Goal: Transaction & Acquisition: Purchase product/service

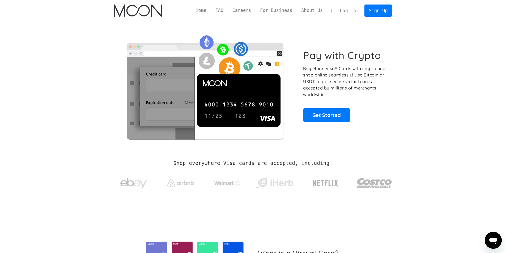
click at [351, 11] on link "Log In" at bounding box center [347, 11] width 25 height 12
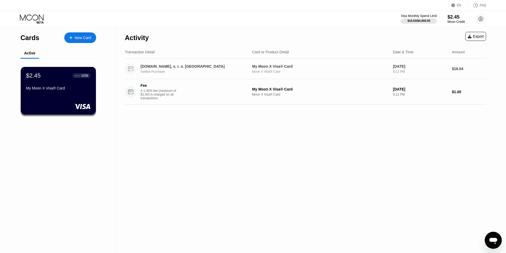
click at [171, 73] on div "Settled Purchase" at bounding box center [196, 72] width 111 height 4
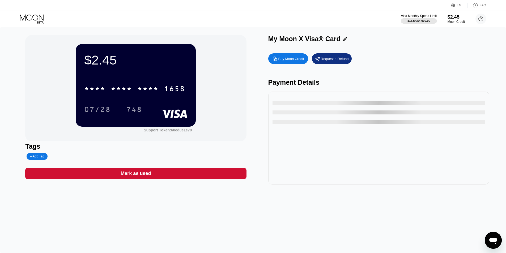
click at [407, 21] on div "$16.54 / $4,000.00" at bounding box center [418, 20] width 23 height 3
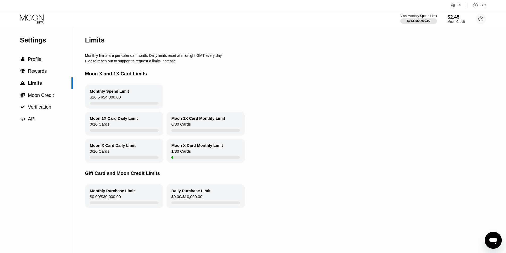
click at [420, 22] on div "$16.54 / $4,000.00" at bounding box center [418, 20] width 23 height 3
click at [459, 21] on div "Moon Credit" at bounding box center [456, 22] width 18 height 4
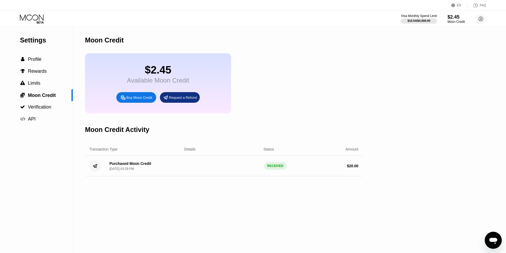
click at [143, 100] on div "Buy Moon Credit" at bounding box center [139, 97] width 26 height 5
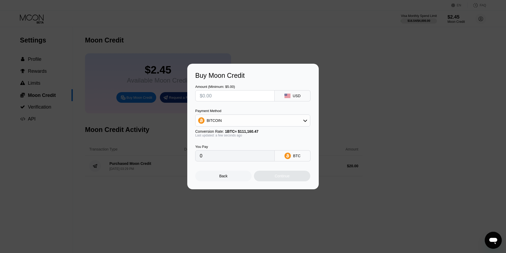
click at [265, 122] on div "BITCOIN" at bounding box center [252, 120] width 114 height 11
click at [232, 148] on span "USDT on TRON" at bounding box center [221, 147] width 27 height 4
click at [237, 121] on div "USDT on TRON" at bounding box center [252, 120] width 114 height 11
click at [229, 135] on div "BITCOIN" at bounding box center [256, 135] width 100 height 4
type input "0"
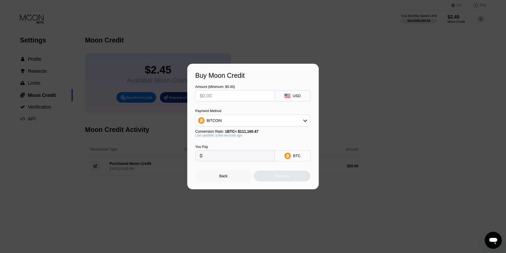
click at [265, 119] on div "BITCOIN" at bounding box center [252, 120] width 114 height 11
click at [229, 133] on div "BITCOIN" at bounding box center [256, 135] width 100 height 4
click at [225, 97] on input "text" at bounding box center [235, 96] width 70 height 11
type input "$1"
type input "0.00000900"
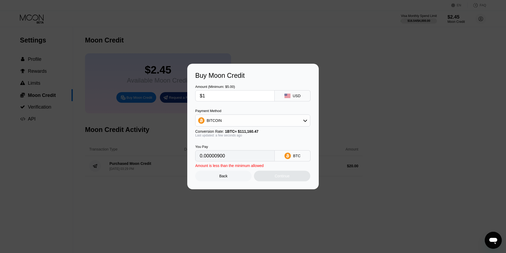
type input "$10"
type input "0.00008997"
type input "$100"
type input "0.00089961"
type input "$1000"
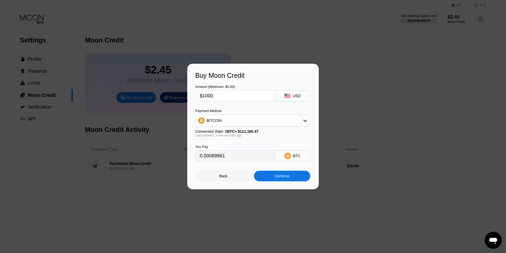
type input "0.00899601"
type input "$100"
type input "0.00089961"
type input "$10"
type input "0.00008997"
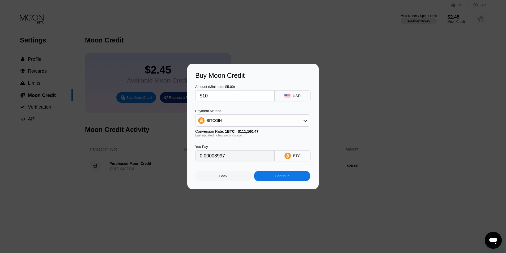
type input "$1"
type input "0.00000900"
type input "0"
type input "$1"
type input "0.00000900"
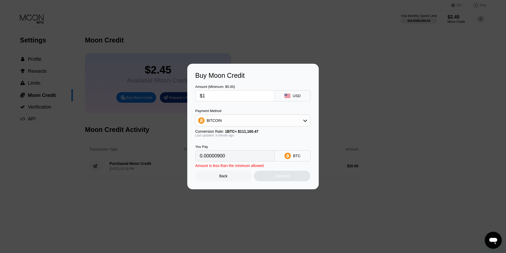
type input "$10"
type input "0.00008997"
type input "$100"
type input "0.00089961"
type input "$100"
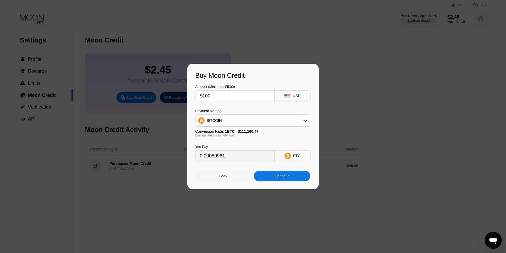
drag, startPoint x: 232, startPoint y: 159, endPoint x: 199, endPoint y: 158, distance: 32.4
click at [199, 158] on div "0.00089961" at bounding box center [234, 155] width 79 height 11
type input "0.00089834"
drag, startPoint x: 214, startPoint y: 96, endPoint x: 202, endPoint y: 96, distance: 12.2
click at [202, 96] on input "$100" at bounding box center [235, 96] width 70 height 11
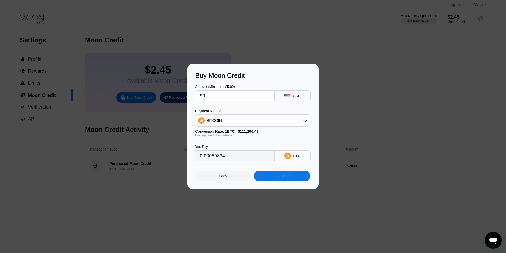
type input "$95"
type input "0.00085342"
type input "$9"
type input "0.00008085"
type input "$99"
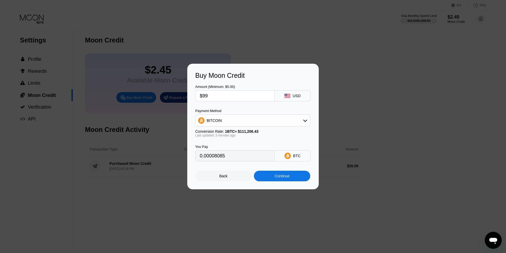
type input "0.00088935"
type input "$996"
type input "0.00894738"
type input "$99"
type input "0.00088935"
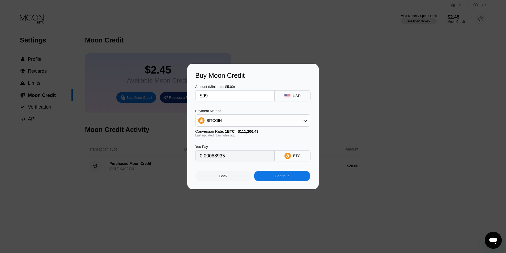
type input "$9"
type input "0.00008085"
type input "$99"
type input "0.00088935"
type input "$9"
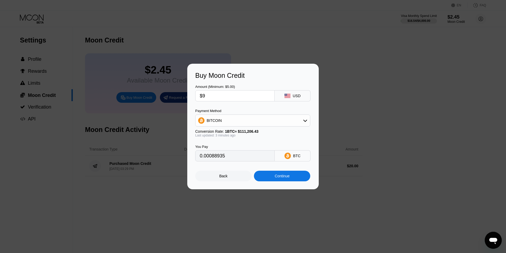
type input "0.00008085"
type input "$96"
type input "0.00086240"
type input "$9"
type input "0.00008085"
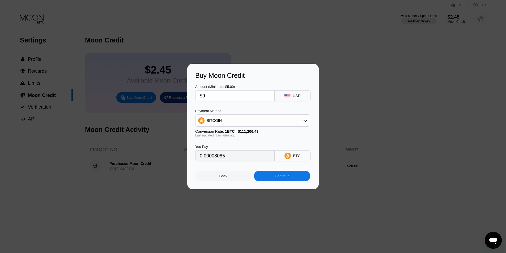
type input "$99"
type input "0.00088935"
type input "$997"
type input "0.00895636"
type input "$99"
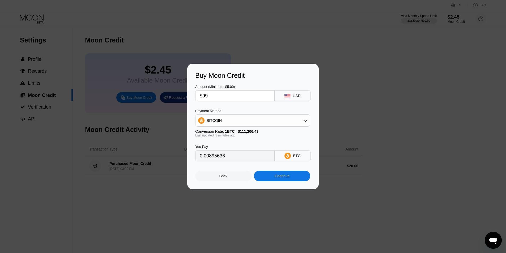
type input "0.00088935"
type input "$9"
type input "0.00008085"
type input "$98"
type input "0.00088037"
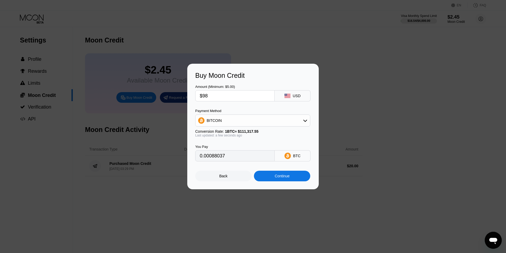
type input "$9"
type input "0.00008085"
type input "$97"
type input "0.00087131"
type input "$97"
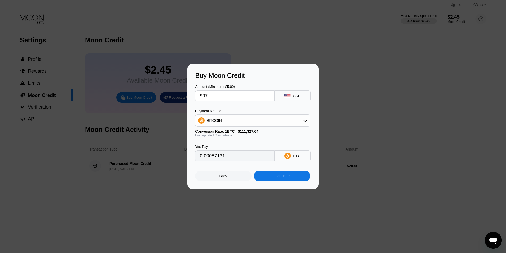
click at [224, 181] on div "Back" at bounding box center [223, 176] width 56 height 11
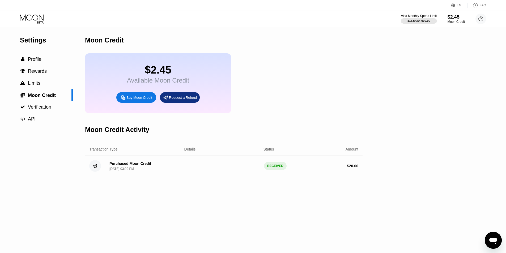
click at [146, 100] on div "Buy Moon Credit" at bounding box center [139, 97] width 26 height 5
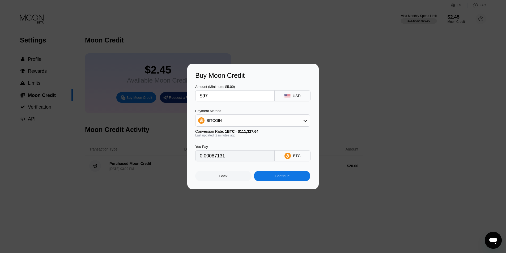
click at [221, 95] on input "$97" at bounding box center [235, 96] width 70 height 11
type input "$9"
type input "0.00008085"
type input "$98"
type input "0.00088029"
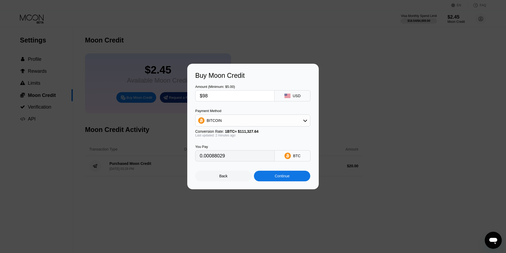
type input "$9"
type input "0.00008085"
type input "$97"
type input "0.00087158"
drag, startPoint x: 230, startPoint y: 93, endPoint x: 190, endPoint y: 95, distance: 39.6
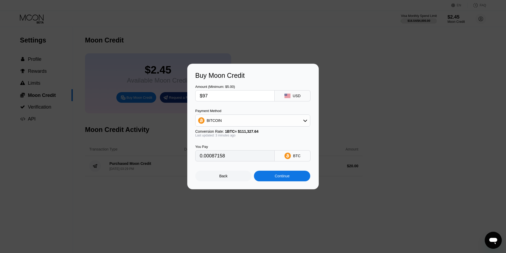
click at [190, 95] on div "Buy Moon Credit Amount (Minimum: $5.00) $97 USD Payment Method BITCOIN Conversi…" at bounding box center [252, 127] width 131 height 126
type input "$1"
type input "0.00000899"
type input "$10"
type input "0.00008986"
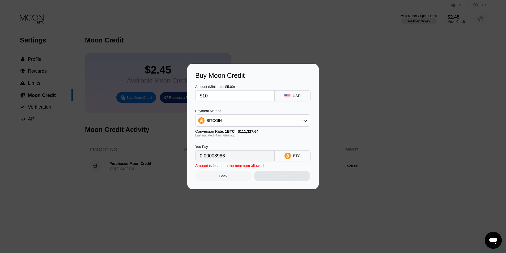
type input "$100"
type input "0.00089854"
type input "$100"
click at [292, 219] on div at bounding box center [255, 126] width 510 height 253
click at [346, 66] on div "Buy Moon Credit Amount (Minimum: $5.00) $100 USD Payment Method BITCOIN Convers…" at bounding box center [253, 127] width 506 height 126
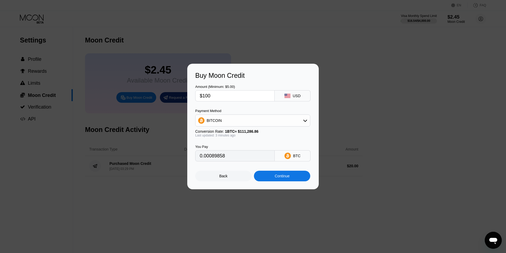
type input "0.00089846"
drag, startPoint x: 221, startPoint y: 94, endPoint x: 192, endPoint y: 95, distance: 28.7
click at [192, 95] on div "Buy Moon Credit Amount (Minimum: $5.00) $100 USD Payment Method BITCOIN Convers…" at bounding box center [252, 127] width 131 height 126
type input "$9"
type input "0.00008087"
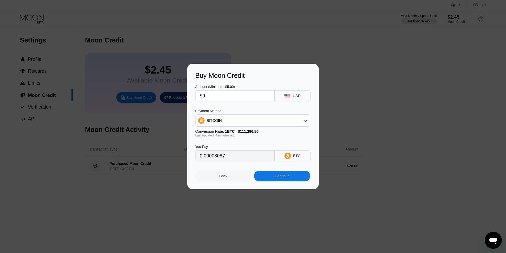
type input "$98"
type input "0.00088049"
type input "$9"
type input "0.00008087"
type input "$97"
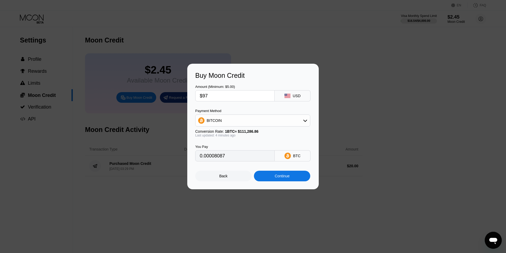
type input "0.00087150"
type input "$97"
click at [286, 178] on div "Continue" at bounding box center [282, 176] width 15 height 4
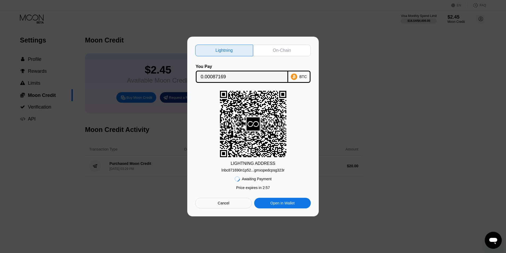
click at [281, 53] on div "On-Chain" at bounding box center [282, 51] width 58 height 12
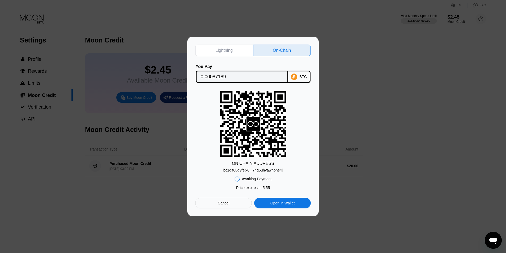
click at [220, 51] on div "Lightning" at bounding box center [223, 50] width 17 height 5
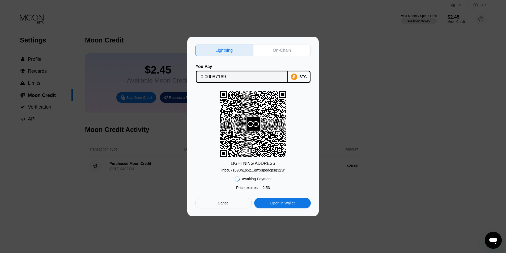
click at [268, 170] on div "lnbc871690n1p52...gmxspedcpsg323r" at bounding box center [253, 170] width 63 height 4
click at [272, 47] on div "On-Chain" at bounding box center [282, 51] width 58 height 12
type input "0.00087189"
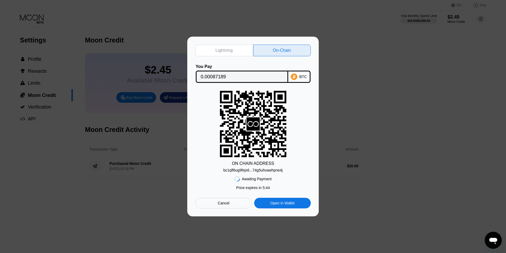
click at [284, 50] on div "On-Chain" at bounding box center [282, 50] width 18 height 5
click at [253, 169] on div "bc1qlf6ug9fejx6...74g5uhvawhpne4j" at bounding box center [252, 170] width 59 height 4
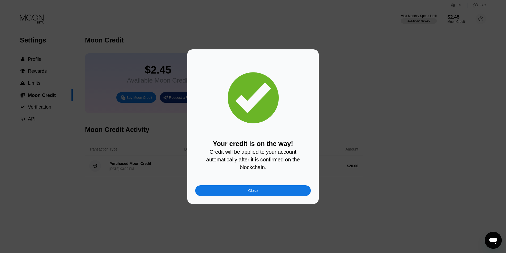
click at [258, 195] on div "Close" at bounding box center [253, 190] width 116 height 11
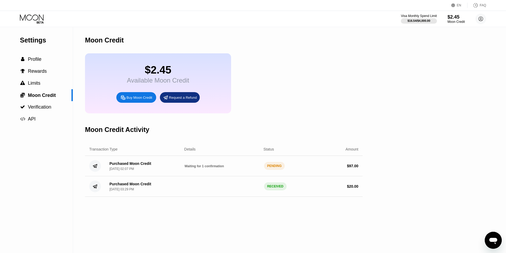
click at [276, 170] on div "PENDING" at bounding box center [274, 166] width 21 height 8
click at [128, 166] on div "Purchased Moon Credit" at bounding box center [130, 163] width 42 height 4
click at [248, 169] on div "Purchased Moon Credit Aug 22, 2025, 02:07 PM Waiting for 1 confirmation PENDING…" at bounding box center [224, 166] width 278 height 20
click at [484, 17] on circle at bounding box center [480, 19] width 11 height 11
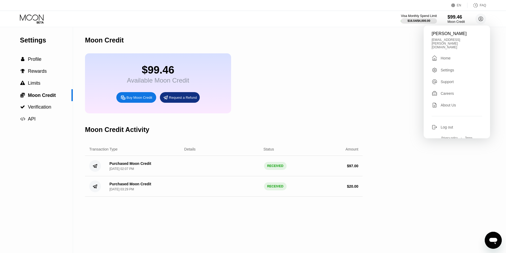
click at [449, 68] on div "Settings" at bounding box center [448, 70] width 14 height 4
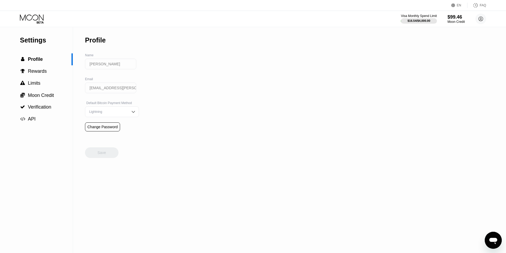
click at [131, 114] on img at bounding box center [133, 111] width 5 height 5
click at [111, 135] on div "On-Chain" at bounding box center [112, 133] width 48 height 4
click at [229, 118] on div "Settings  Profile  Rewards  Limits  Moon Credit  Verification  API Profil…" at bounding box center [253, 140] width 506 height 226
click at [114, 158] on div "Save" at bounding box center [101, 152] width 33 height 11
click at [39, 98] on span "Moon Credit" at bounding box center [41, 95] width 26 height 5
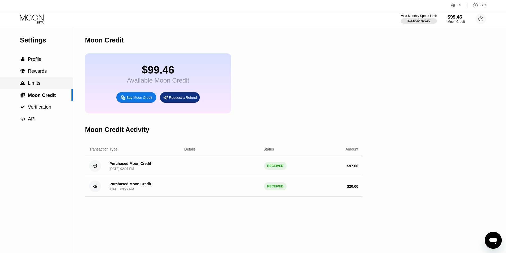
click at [37, 84] on span "Limits" at bounding box center [34, 82] width 12 height 5
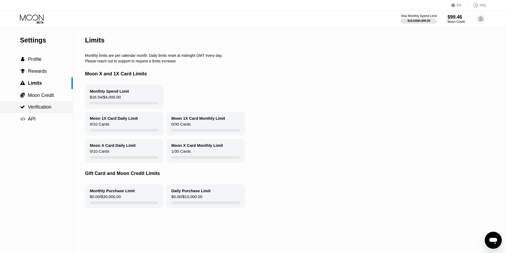
click at [43, 108] on span "Verification" at bounding box center [39, 106] width 23 height 5
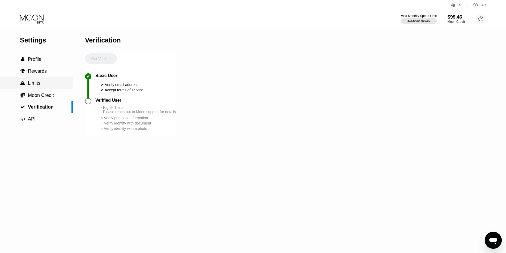
click at [41, 89] on div " Limits" at bounding box center [36, 83] width 73 height 12
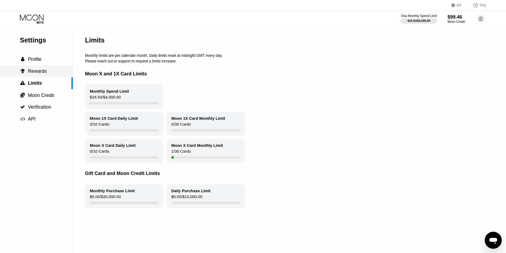
click at [43, 76] on div " Rewards" at bounding box center [36, 71] width 73 height 12
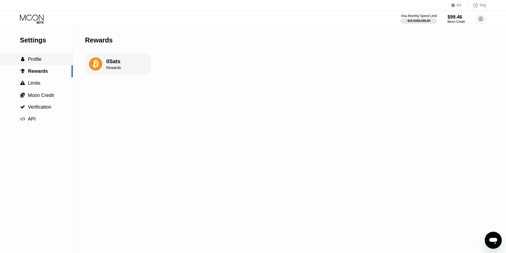
click at [45, 62] on div " Profile" at bounding box center [36, 60] width 73 height 6
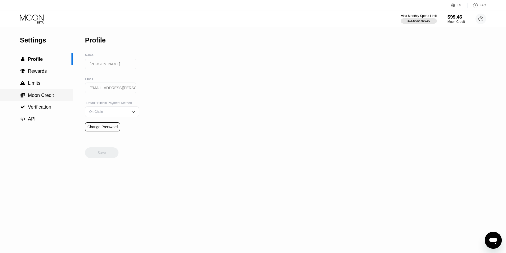
click at [35, 97] on span "Moon Credit" at bounding box center [41, 95] width 26 height 5
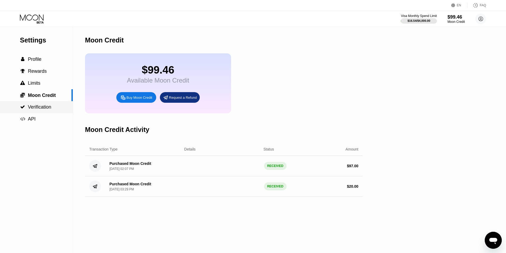
click at [37, 110] on span "Verification" at bounding box center [39, 106] width 23 height 5
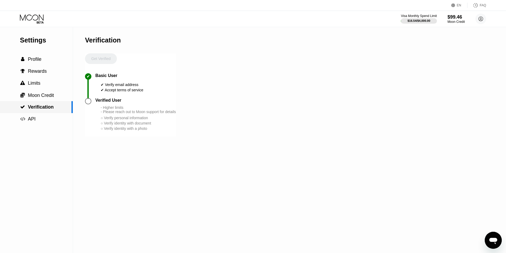
click at [40, 98] on span "Moon Credit" at bounding box center [41, 95] width 26 height 5
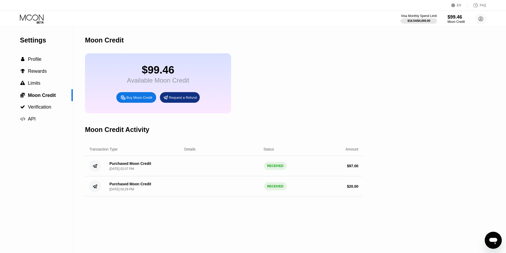
click at [141, 100] on div "Buy Moon Credit" at bounding box center [139, 97] width 26 height 5
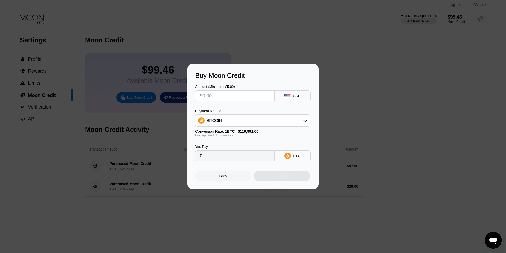
click at [243, 118] on div "BITCOIN" at bounding box center [252, 120] width 114 height 11
click at [216, 145] on span "USDT on TRON" at bounding box center [221, 147] width 27 height 4
type input "0.00"
click at [232, 97] on input "text" at bounding box center [235, 96] width 70 height 11
type input "$1"
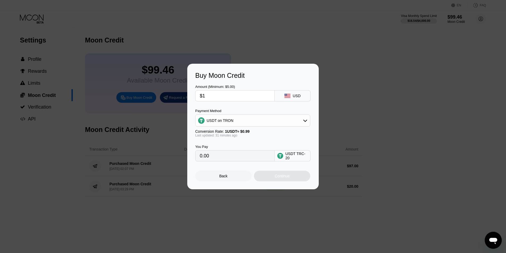
type input "1.01"
type input "$10"
type input "10.10"
type input "$100"
type input "101.01"
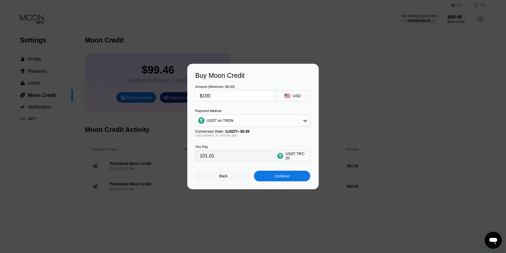
drag, startPoint x: 228, startPoint y: 96, endPoint x: 202, endPoint y: 96, distance: 26.8
click at [202, 96] on input "$100" at bounding box center [235, 96] width 70 height 11
type input "$9"
type input "9.09"
type input "$99"
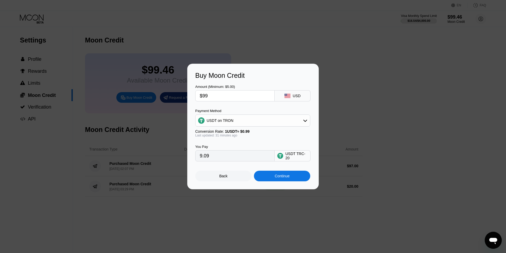
type input "100.00"
type input "$9"
type input "9.09"
type input "$98"
type input "98.99"
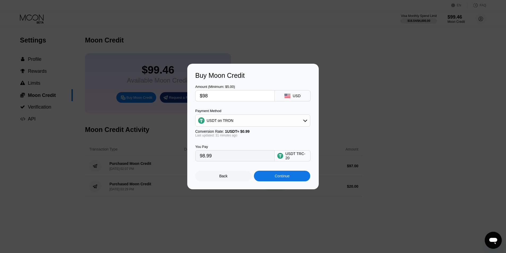
type input "$989"
type input "998.99"
type input "$98"
type input "98.99"
type input "$98.9"
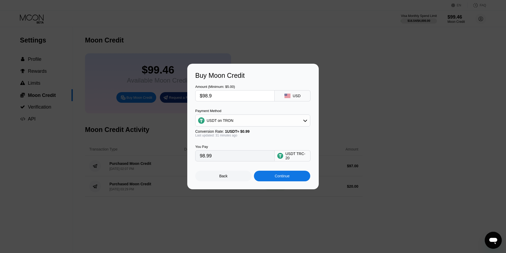
type input "99.90"
type input "$98.9"
click at [222, 178] on div "Back" at bounding box center [223, 176] width 8 height 4
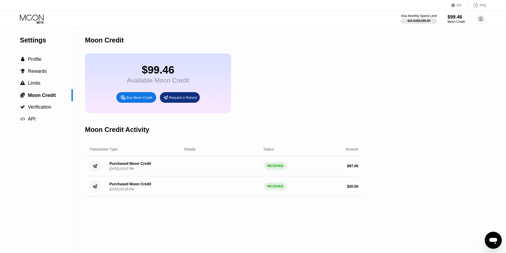
click at [139, 100] on div "Buy Moon Credit" at bounding box center [139, 97] width 26 height 5
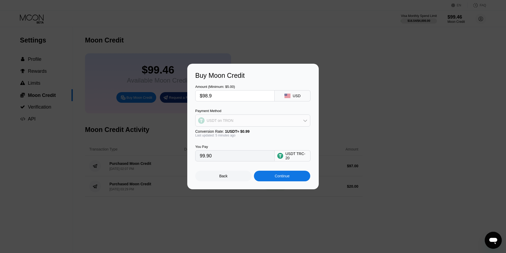
click at [242, 121] on div "USDT on TRON" at bounding box center [252, 120] width 114 height 11
click at [220, 147] on span "USDT on TRON" at bounding box center [221, 147] width 27 height 4
click at [216, 159] on input "99.90" at bounding box center [235, 156] width 70 height 11
click at [216, 95] on input "$98.9" at bounding box center [235, 96] width 70 height 11
type input "$98."
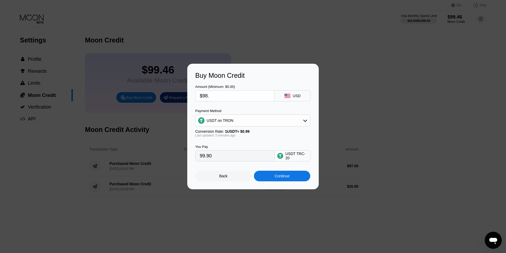
type input "98.99"
click at [222, 96] on input "$98" at bounding box center [235, 96] width 70 height 11
type input "$98"
click at [239, 179] on div "Back" at bounding box center [223, 176] width 56 height 11
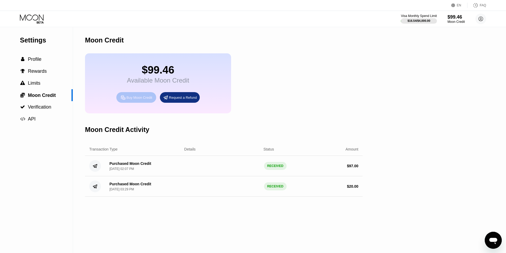
click at [138, 100] on div "Buy Moon Credit" at bounding box center [139, 97] width 26 height 5
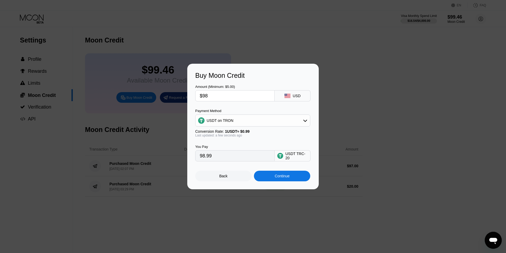
click at [221, 97] on input "$98" at bounding box center [235, 96] width 70 height 11
type input "$98.5"
type input "99.49"
type input "$98.5"
click at [273, 180] on div "Continue" at bounding box center [282, 176] width 56 height 11
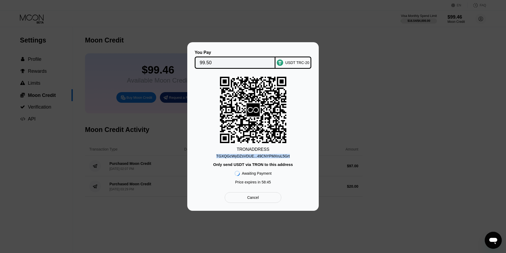
drag, startPoint x: 288, startPoint y: 157, endPoint x: 219, endPoint y: 156, distance: 68.3
click at [219, 156] on div "TRON ADDRESS TGXQGcWyDZsVDUE...49CNYPMXruL5Grt Only send USDT via TRON to this …" at bounding box center [253, 132] width 116 height 110
copy div "TGXQGcWyDZsVDUE...49CNYPMXruL5Grt"
click at [270, 158] on div "TGXQGcWyDZsVDUE...49CNYPMXruL5Grt" at bounding box center [253, 156] width 74 height 4
click at [390, 58] on div "You Pay 99.50 USDT TRC-20 TRON ADDRESS TGXQGcWyDZsVDUE...49CNYPMXruL5Grt Only s…" at bounding box center [253, 126] width 506 height 169
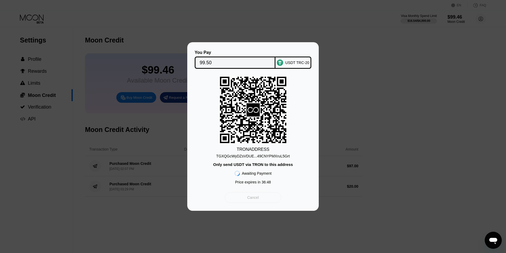
click at [255, 199] on div "Cancel" at bounding box center [253, 197] width 12 height 5
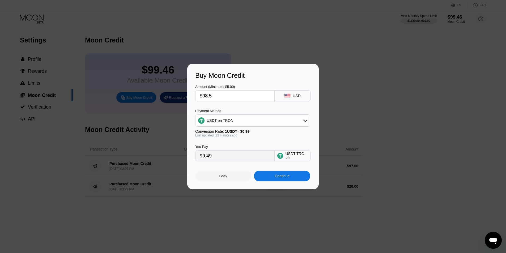
click at [229, 177] on div "Back" at bounding box center [223, 176] width 56 height 11
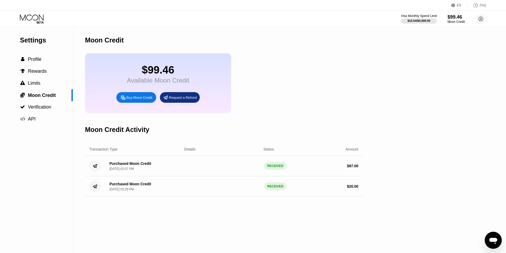
click at [138, 100] on div "Buy Moon Credit" at bounding box center [139, 97] width 26 height 5
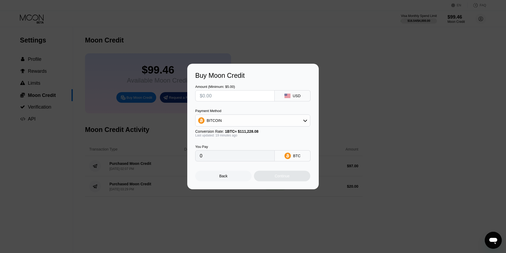
click at [240, 99] on input "text" at bounding box center [235, 96] width 70 height 11
click at [231, 160] on input "0" at bounding box center [235, 156] width 70 height 11
click at [233, 99] on input "text" at bounding box center [235, 96] width 70 height 11
type input "$9"
type input "0.00008091"
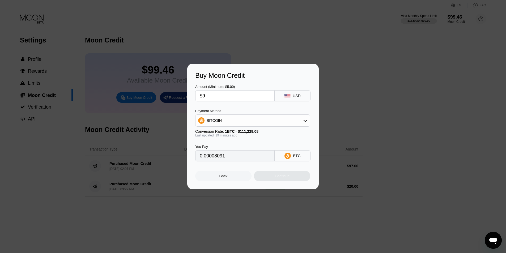
type input "$95"
type input "0.00085401"
type input "$959"
type input "0.00862095"
type input "$9594"
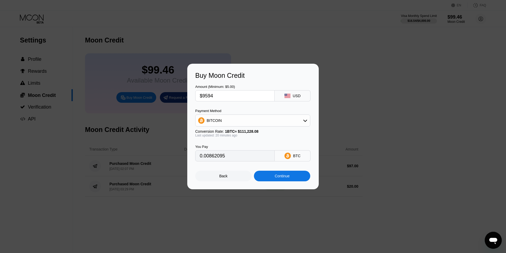
type input "0.08624537"
type input "$959"
type input "0.00862095"
type input "$95"
type input "0.00085401"
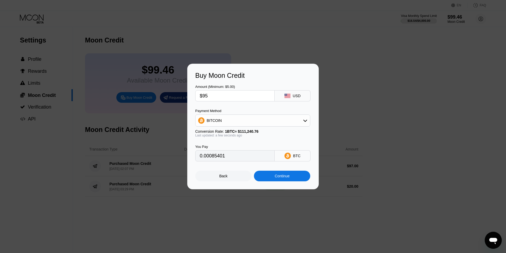
type input "$9"
type input "0.00008091"
type input "$94"
type input "0.00084502"
type input "$94.5"
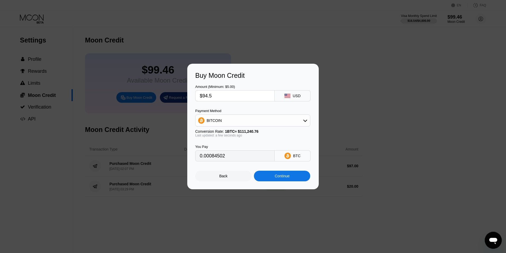
type input "0.00084951"
type input "$94."
type input "0.00084502"
type input "$94"
click at [277, 178] on div "Continue" at bounding box center [282, 176] width 15 height 4
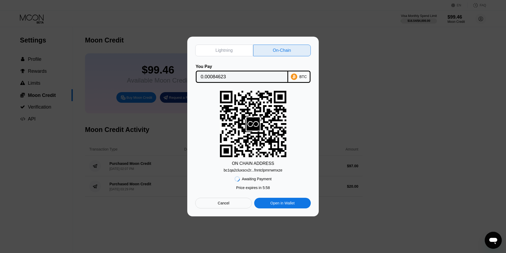
click at [256, 171] on div "bc1qa2cluxscv2r...fnntclpmrrwmxze" at bounding box center [253, 170] width 59 height 4
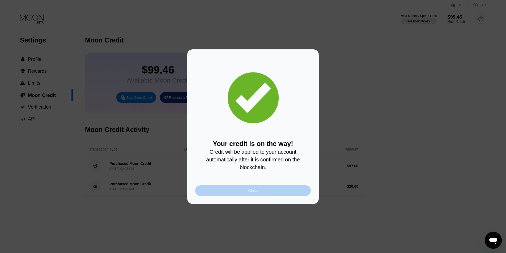
click at [282, 196] on div "Close" at bounding box center [253, 190] width 116 height 11
